Goal: Task Accomplishment & Management: Complete application form

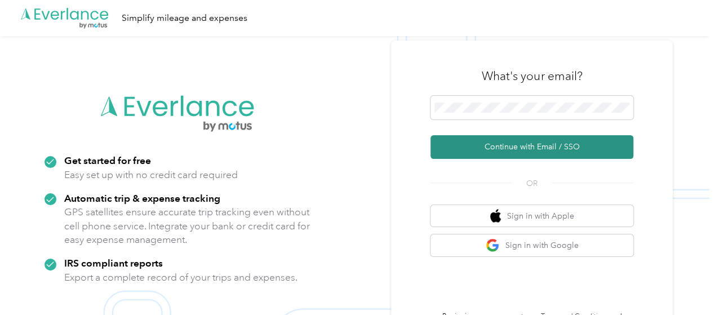
click at [512, 143] on button "Continue with Email / SSO" at bounding box center [532, 147] width 203 height 24
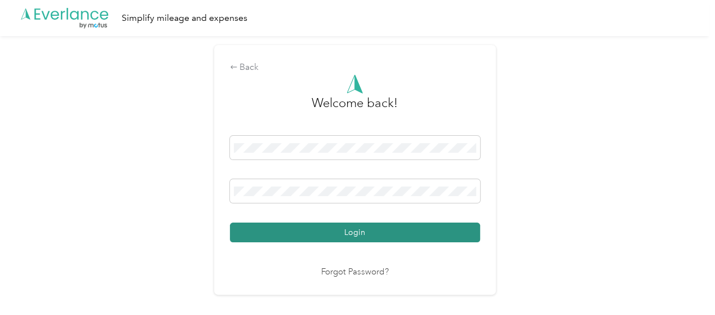
click at [403, 238] on button "Login" at bounding box center [355, 233] width 250 height 20
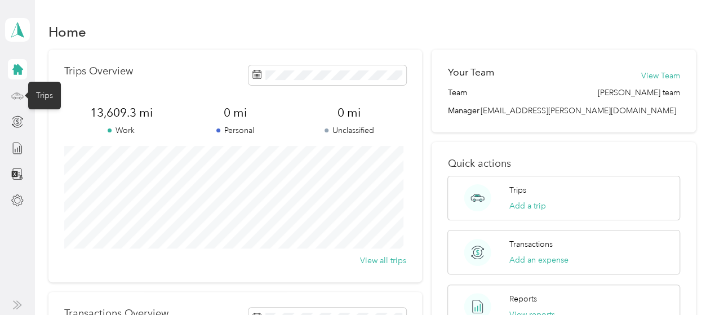
click at [21, 95] on icon at bounding box center [17, 96] width 12 height 12
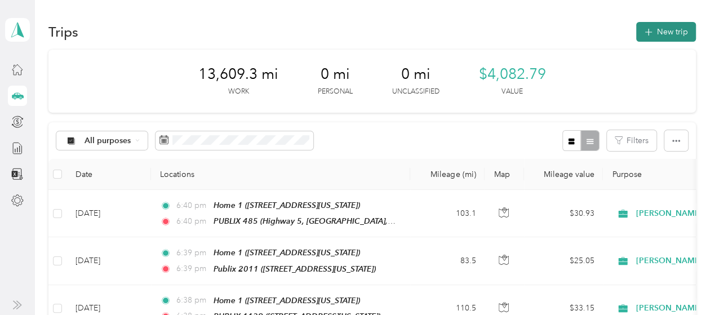
click at [663, 34] on button "New trip" at bounding box center [666, 32] width 60 height 20
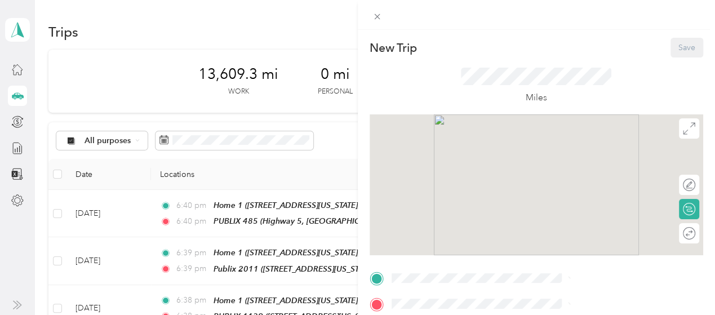
scroll to position [169, 0]
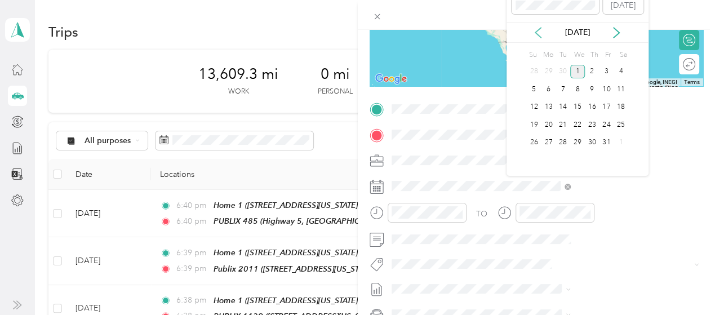
click at [541, 32] on icon at bounding box center [538, 32] width 11 height 11
click at [576, 123] on div "24" at bounding box center [577, 125] width 15 height 14
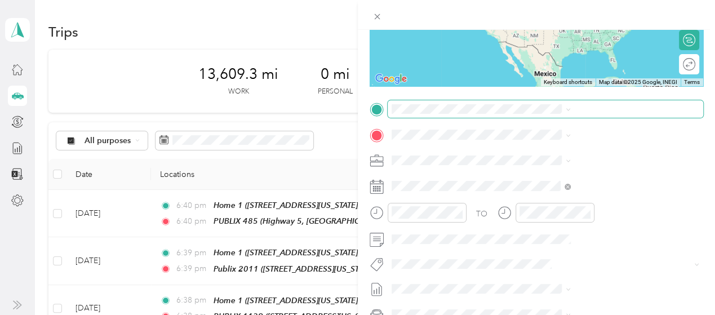
click at [530, 103] on span at bounding box center [546, 109] width 316 height 18
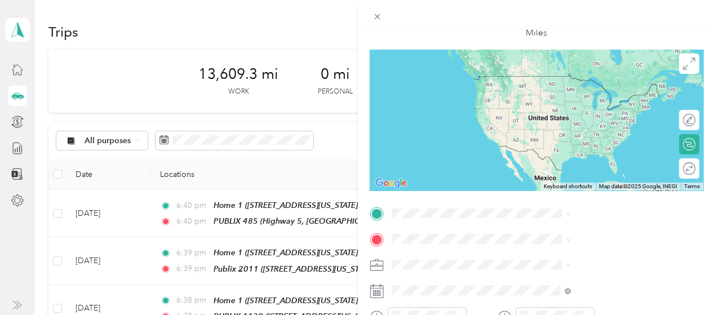
scroll to position [51, 0]
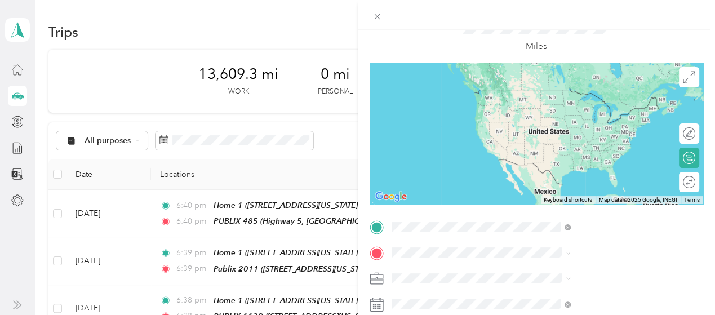
click at [584, 150] on span "[STREET_ADDRESS][US_STATE]" at bounding box center [587, 146] width 113 height 10
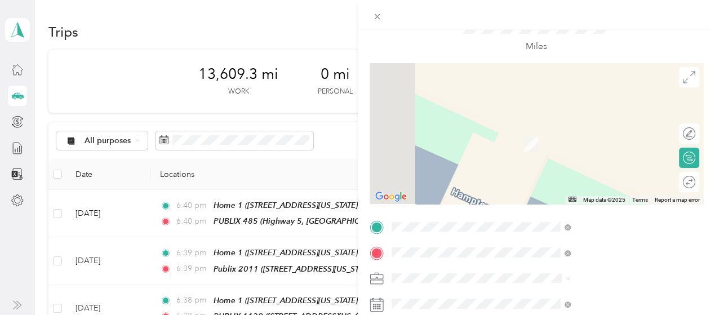
click at [561, 131] on span "[STREET_ADDRESS][US_STATE]" at bounding box center [587, 132] width 113 height 10
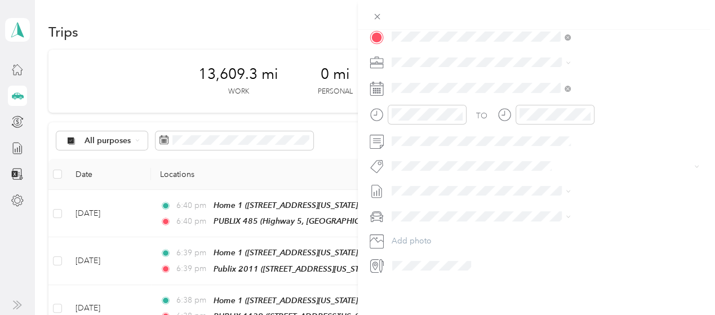
scroll to position [277, 0]
click at [532, 227] on span "FORD ESCAPE" at bounding box center [541, 226] width 54 height 10
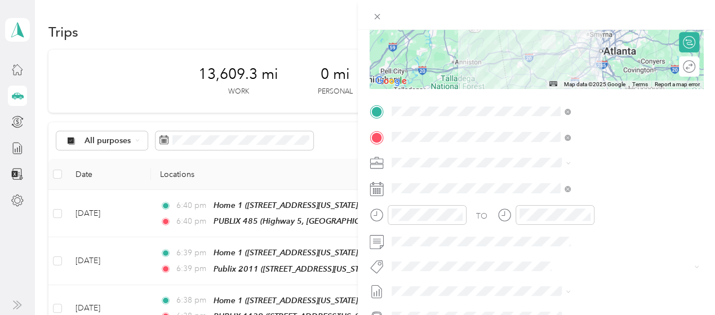
scroll to position [164, 0]
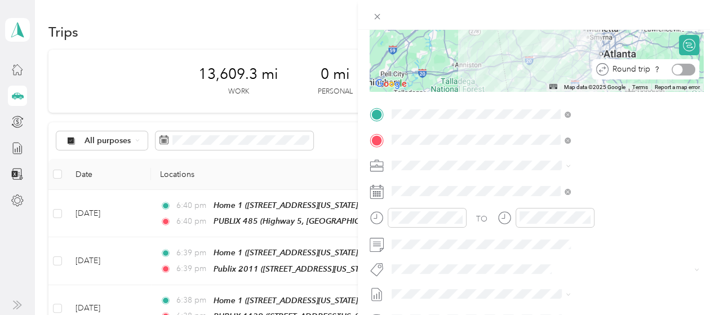
click at [679, 73] on div at bounding box center [684, 70] width 24 height 12
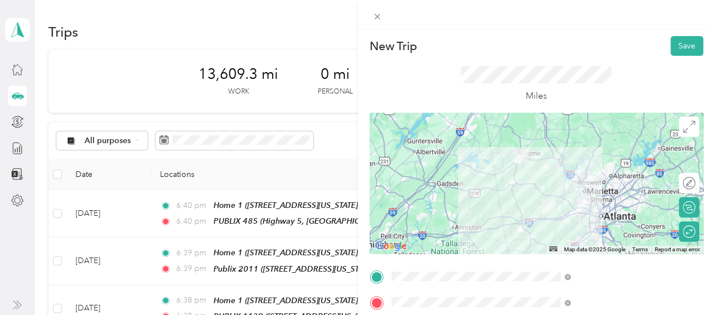
scroll to position [0, 0]
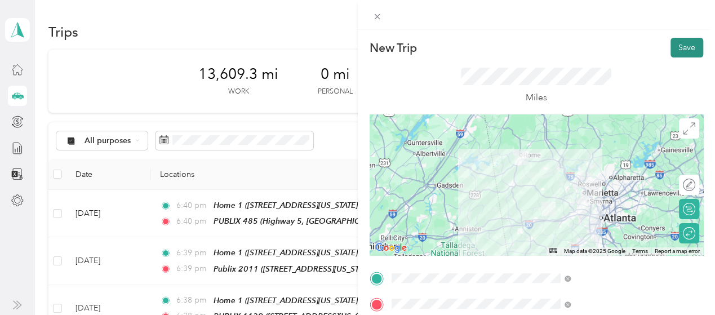
click at [677, 55] on button "Save" at bounding box center [687, 48] width 33 height 20
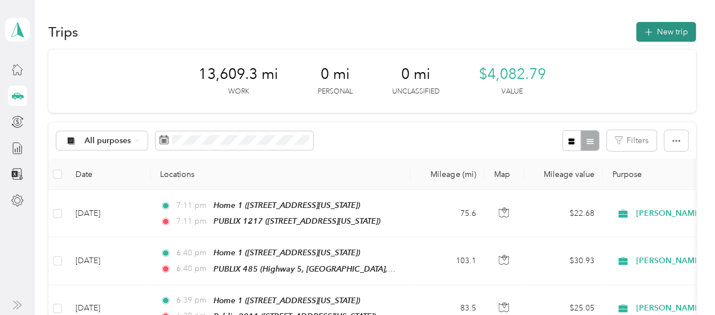
click at [662, 32] on button "New trip" at bounding box center [666, 32] width 60 height 20
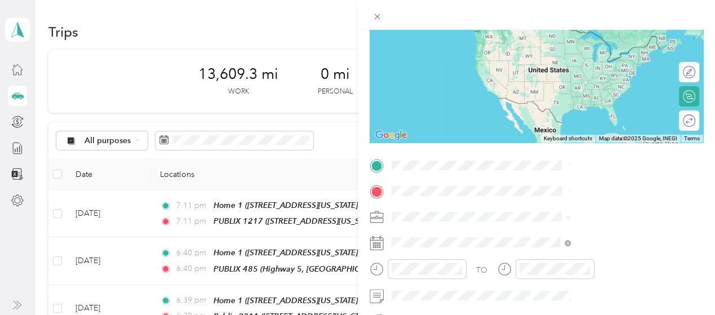
scroll to position [169, 0]
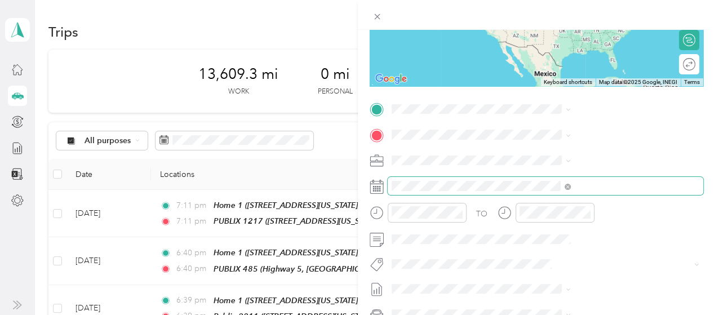
click at [533, 192] on span at bounding box center [546, 186] width 316 height 18
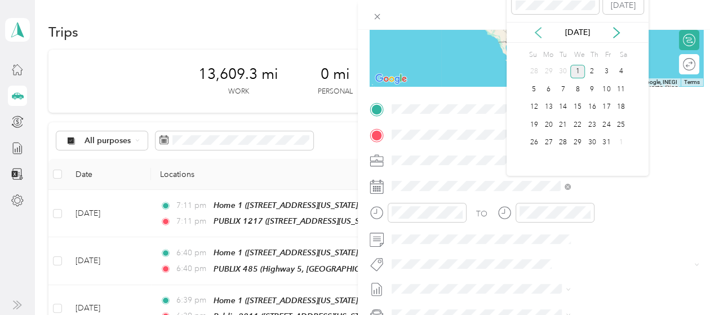
click at [539, 32] on icon at bounding box center [538, 32] width 11 height 11
click at [588, 122] on div "25" at bounding box center [592, 125] width 15 height 14
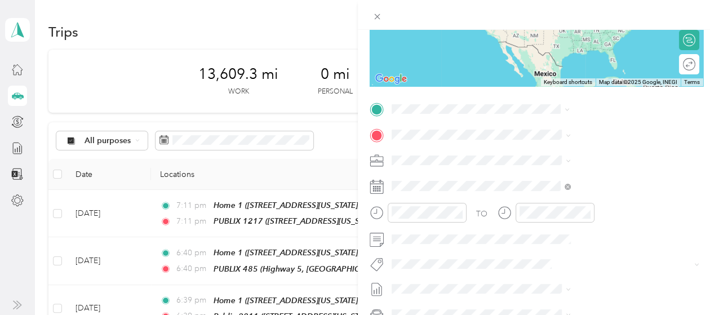
click at [550, 211] on div "Home [STREET_ADDRESS][US_STATE]" at bounding box center [587, 200] width 113 height 24
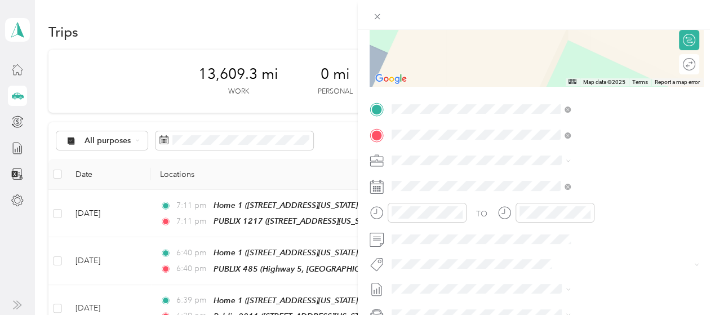
click at [585, 192] on span "[STREET_ADDRESS][US_STATE]" at bounding box center [587, 192] width 113 height 10
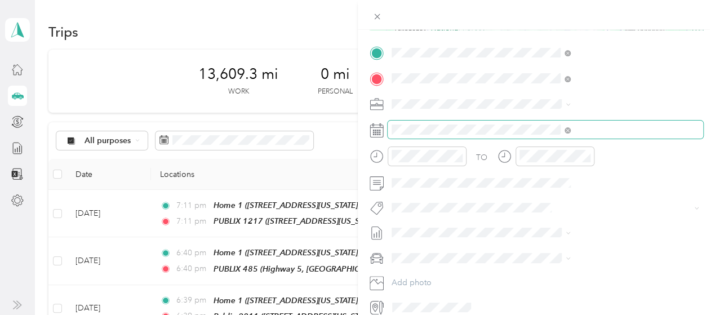
scroll to position [277, 0]
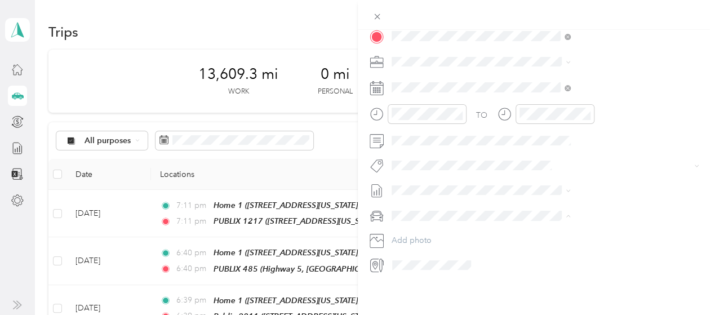
click at [529, 223] on span "FORD ESCAPE" at bounding box center [541, 226] width 54 height 10
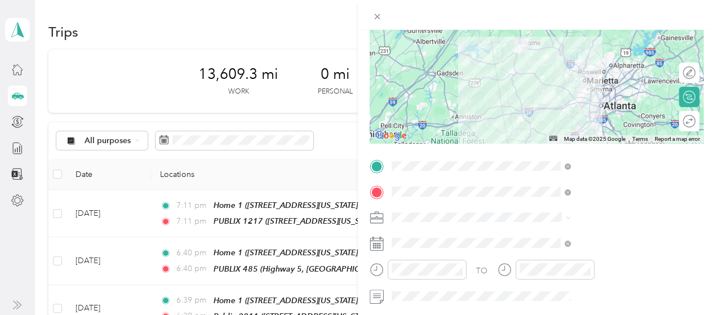
scroll to position [108, 0]
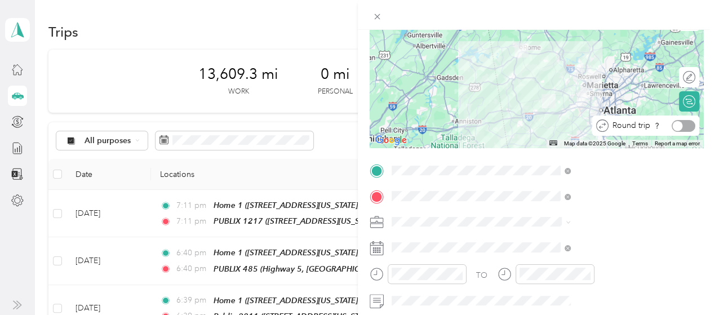
click at [682, 127] on div at bounding box center [684, 126] width 24 height 12
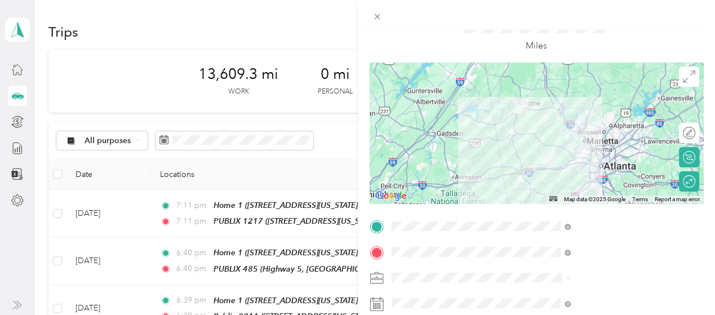
scroll to position [0, 0]
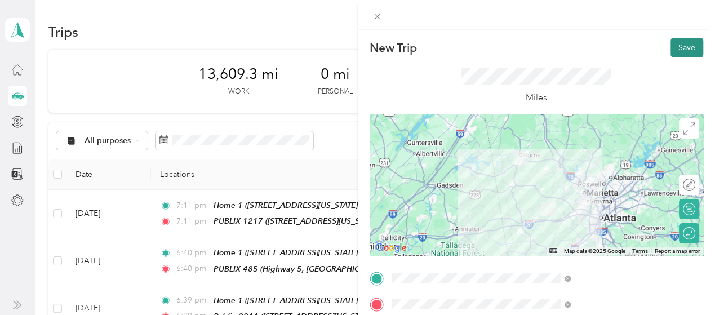
click at [679, 45] on button "Save" at bounding box center [687, 48] width 33 height 20
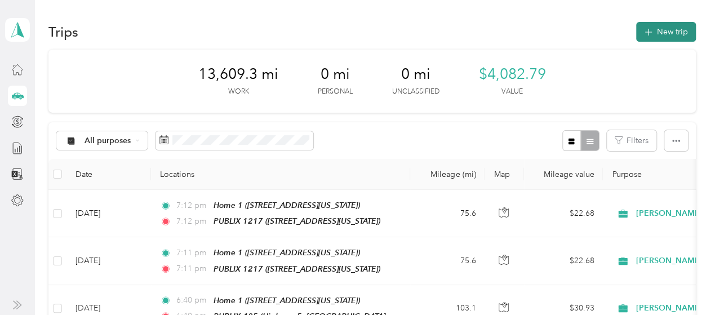
click at [665, 28] on button "New trip" at bounding box center [666, 32] width 60 height 20
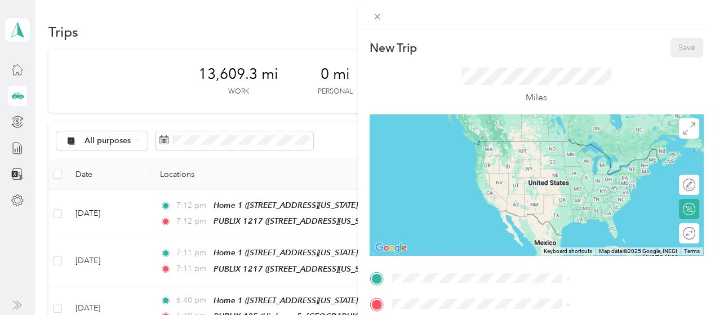
scroll to position [169, 0]
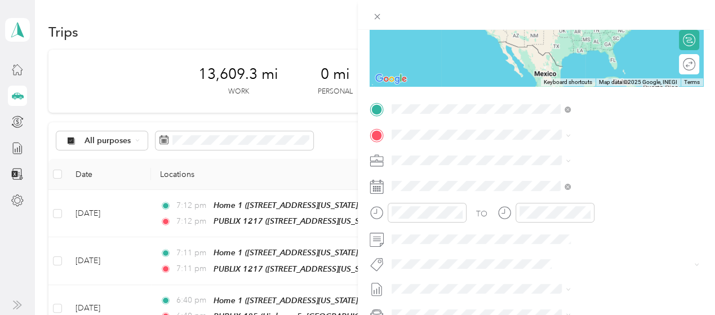
click at [548, 198] on strong "Home 1" at bounding box center [545, 193] width 29 height 10
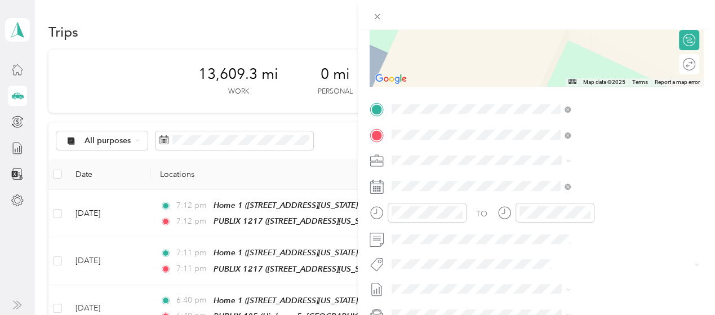
click at [544, 190] on span "[STREET_ADDRESS][US_STATE]" at bounding box center [587, 192] width 113 height 10
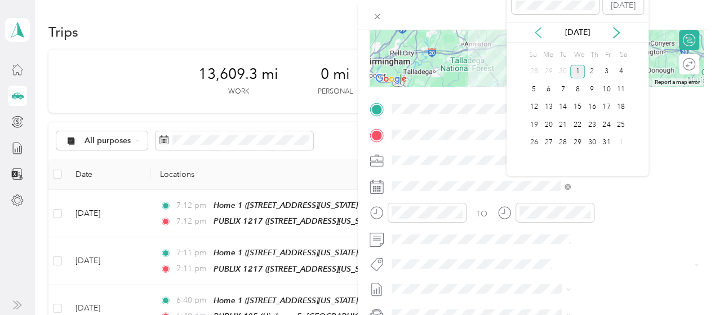
click at [540, 32] on icon at bounding box center [538, 32] width 11 height 11
click at [545, 139] on div "29" at bounding box center [548, 143] width 15 height 14
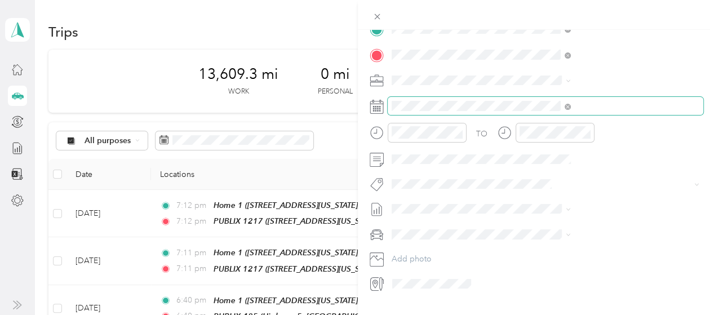
scroll to position [277, 0]
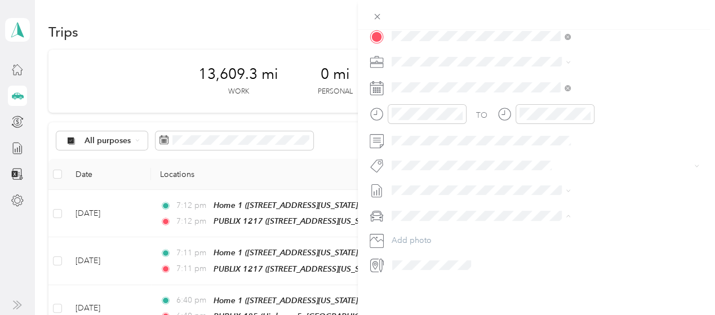
click at [538, 220] on div "FORD ESCAPE" at bounding box center [599, 226] width 171 height 12
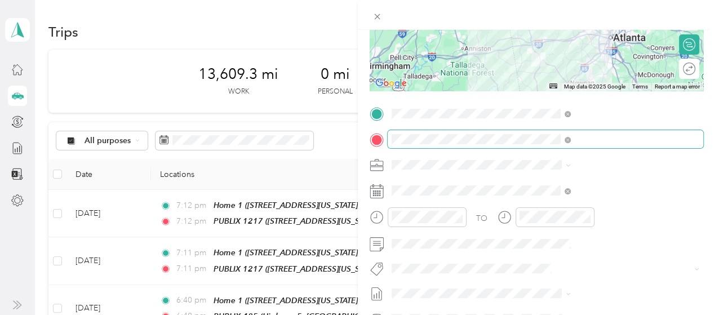
scroll to position [164, 0]
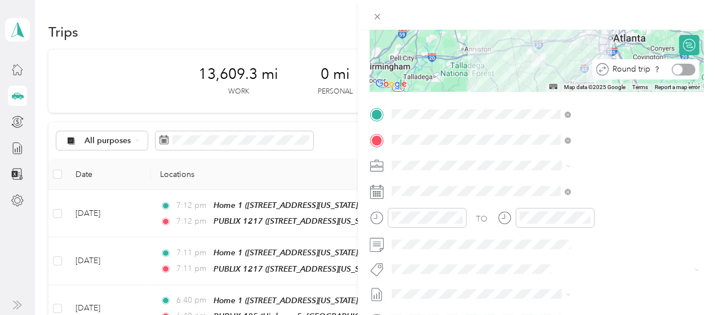
click at [680, 68] on div at bounding box center [684, 70] width 24 height 12
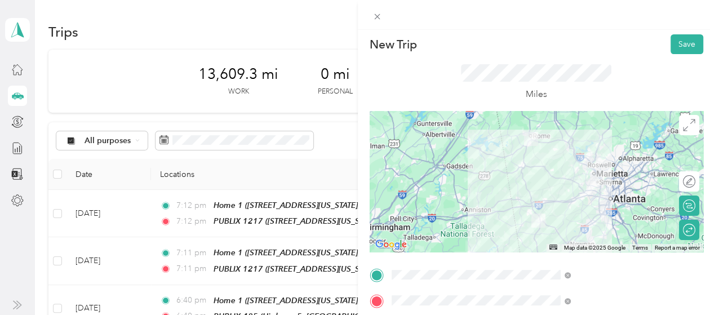
scroll to position [0, 0]
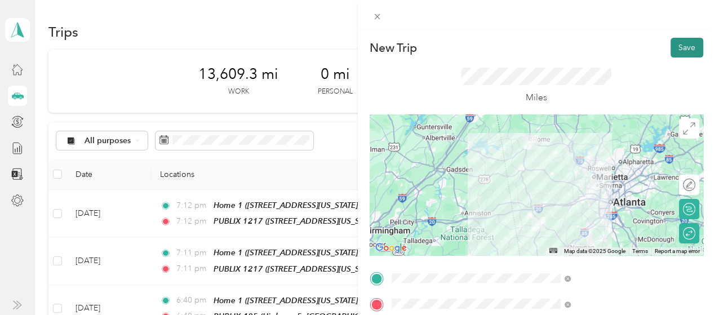
click at [678, 47] on button "Save" at bounding box center [687, 48] width 33 height 20
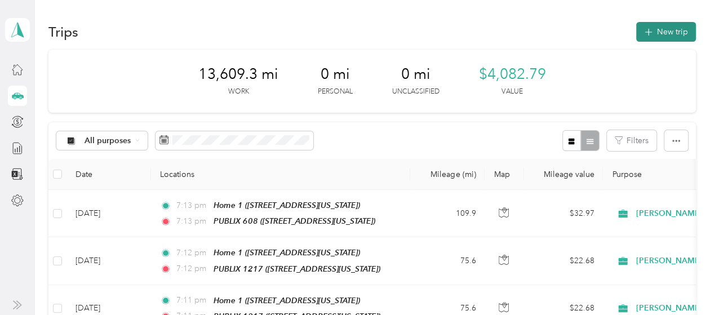
click at [657, 37] on button "New trip" at bounding box center [666, 32] width 60 height 20
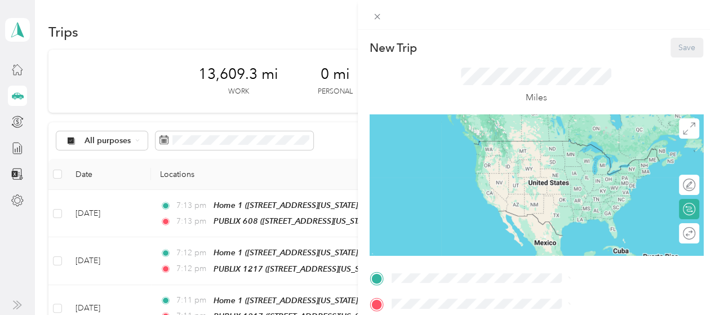
scroll to position [169, 0]
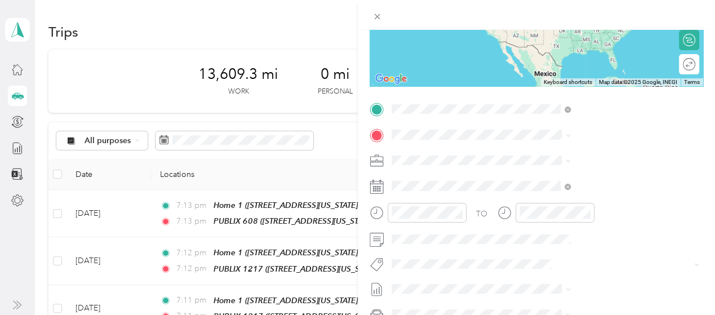
click at [564, 211] on span "[STREET_ADDRESS][US_STATE]" at bounding box center [587, 206] width 113 height 10
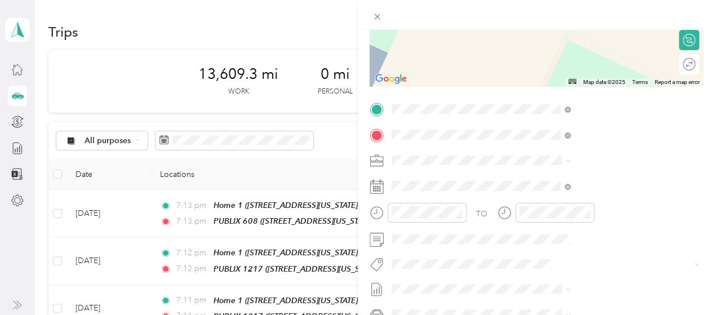
click at [557, 183] on div "PUBLIX 1139 [STREET_ADDRESS][US_STATE]" at bounding box center [587, 186] width 113 height 24
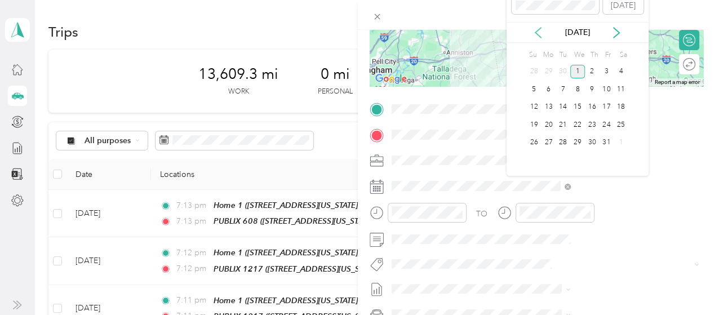
click at [539, 28] on icon at bounding box center [538, 32] width 11 height 11
click at [562, 140] on div "30" at bounding box center [563, 143] width 15 height 14
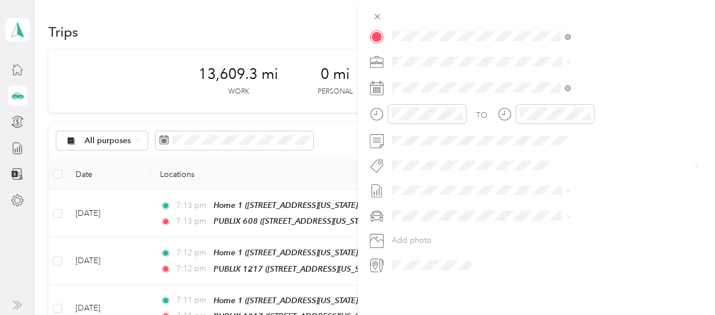
scroll to position [277, 0]
click at [547, 224] on span "FORD ESCAPE" at bounding box center [541, 226] width 54 height 10
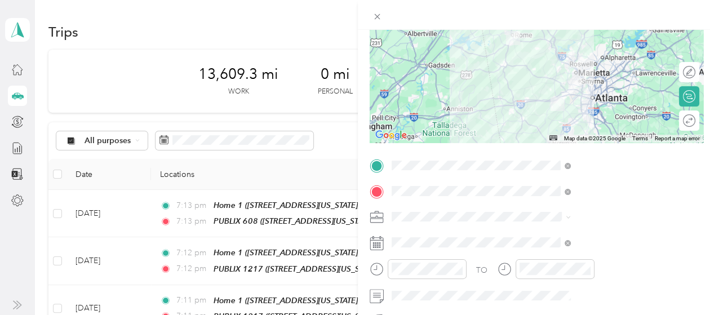
scroll to position [108, 0]
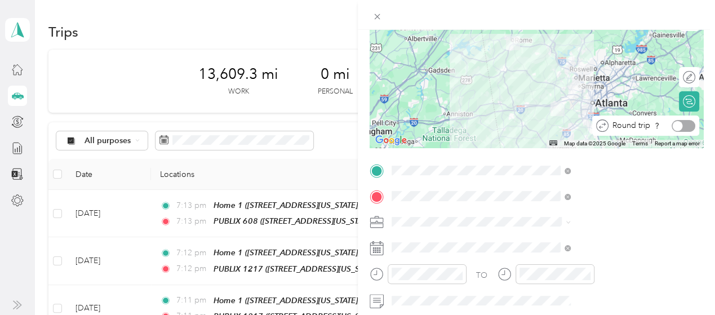
click at [681, 126] on div at bounding box center [684, 126] width 24 height 12
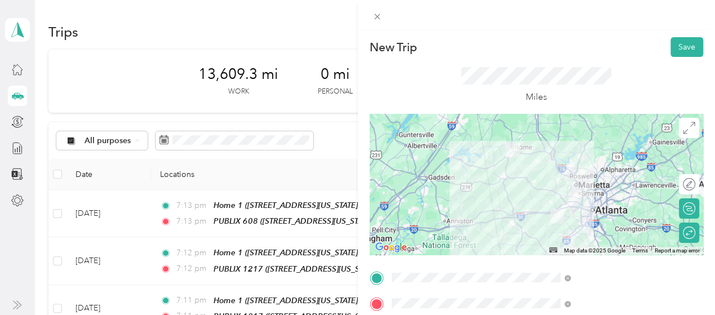
scroll to position [0, 0]
click at [678, 45] on button "Save" at bounding box center [687, 48] width 33 height 20
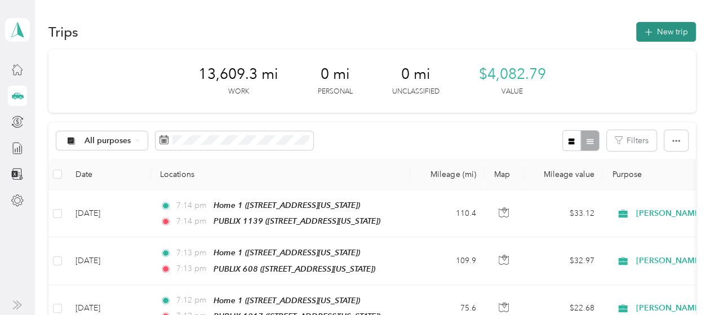
click at [670, 31] on button "New trip" at bounding box center [666, 32] width 60 height 20
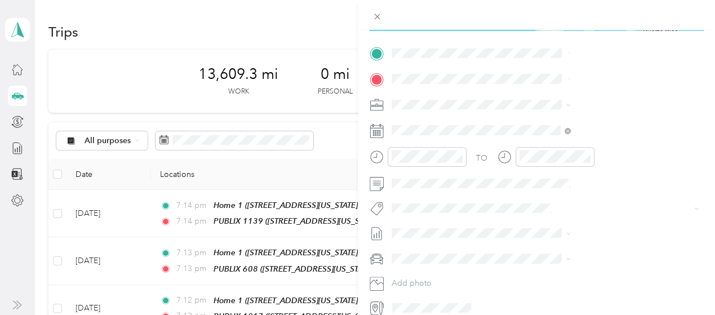
scroll to position [225, 0]
click at [556, 154] on span "[STREET_ADDRESS][US_STATE]" at bounding box center [587, 150] width 113 height 10
click at [546, 126] on strong "PUBLIX 730" at bounding box center [553, 123] width 45 height 10
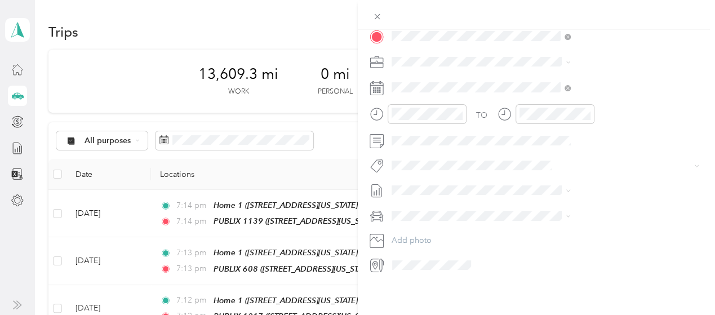
click at [551, 222] on span "FORD ESCAPE" at bounding box center [541, 226] width 54 height 10
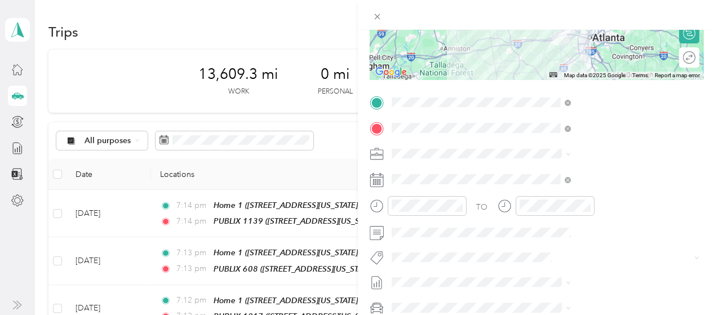
scroll to position [164, 0]
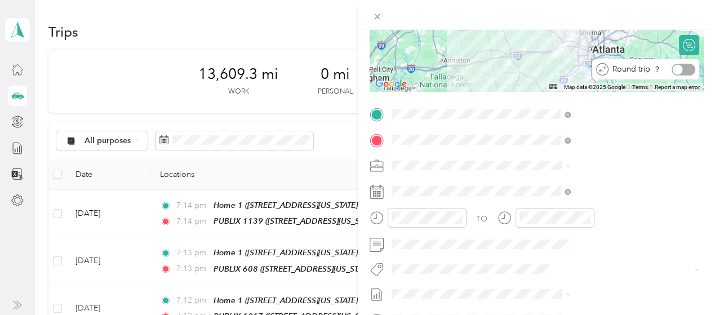
click at [678, 66] on div at bounding box center [684, 70] width 24 height 12
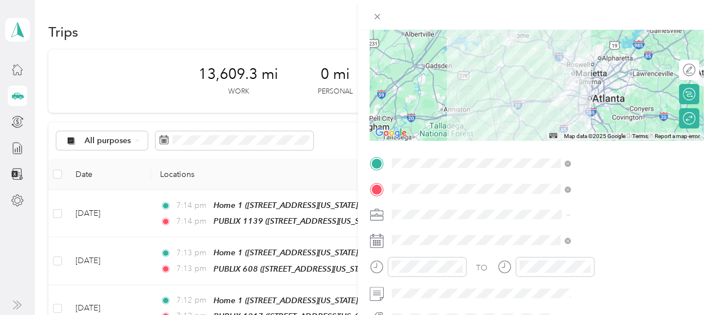
scroll to position [0, 0]
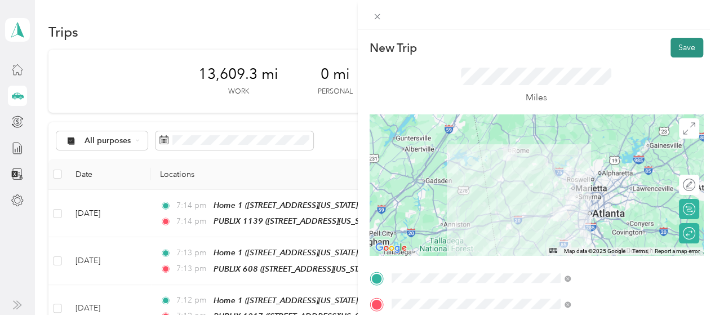
click at [673, 45] on button "Save" at bounding box center [687, 48] width 33 height 20
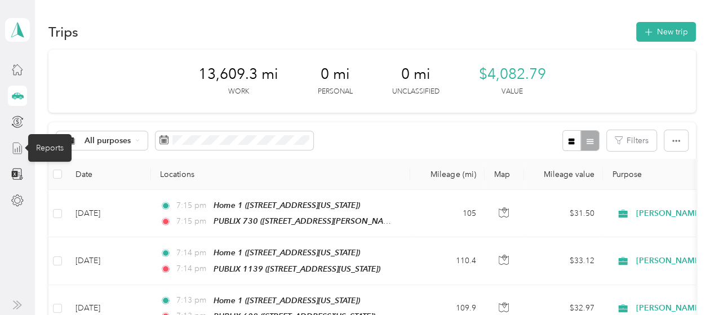
click at [16, 147] on icon at bounding box center [17, 148] width 12 height 12
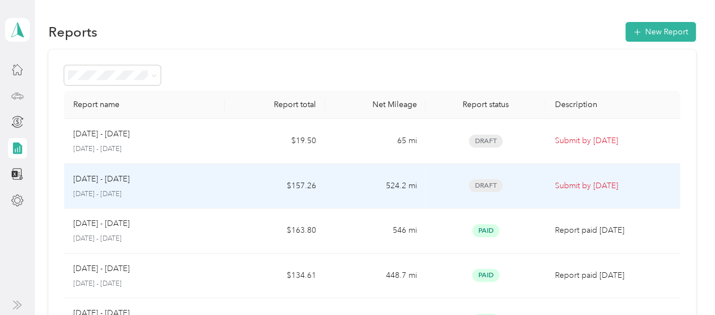
click at [257, 181] on td "$157.26" at bounding box center [275, 186] width 100 height 45
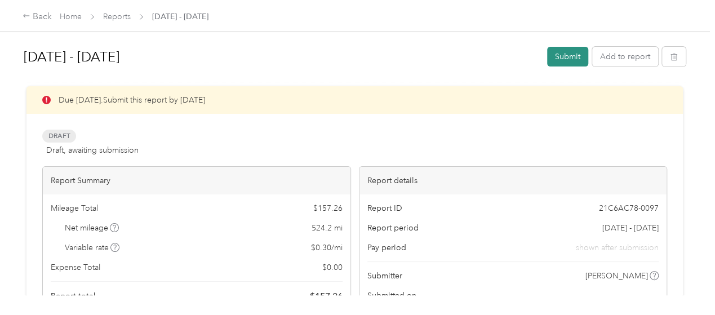
click at [570, 56] on button "Submit" at bounding box center [567, 57] width 41 height 20
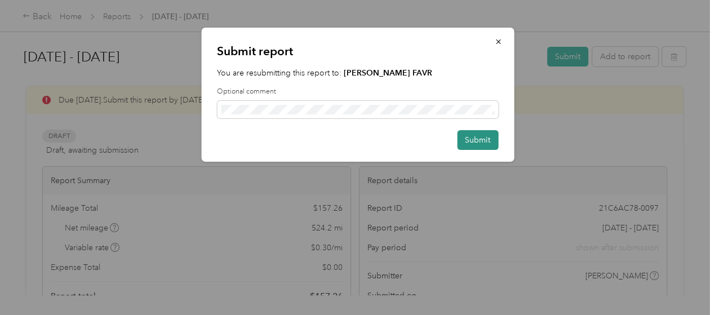
click at [482, 139] on button "Submit" at bounding box center [477, 140] width 41 height 20
